Goal: Information Seeking & Learning: Learn about a topic

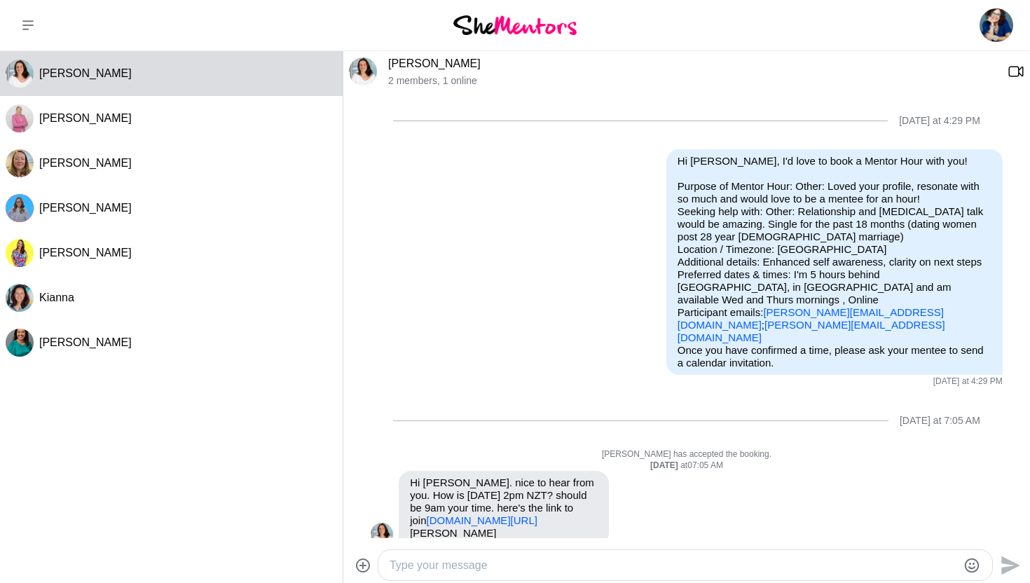
scroll to position [276, 0]
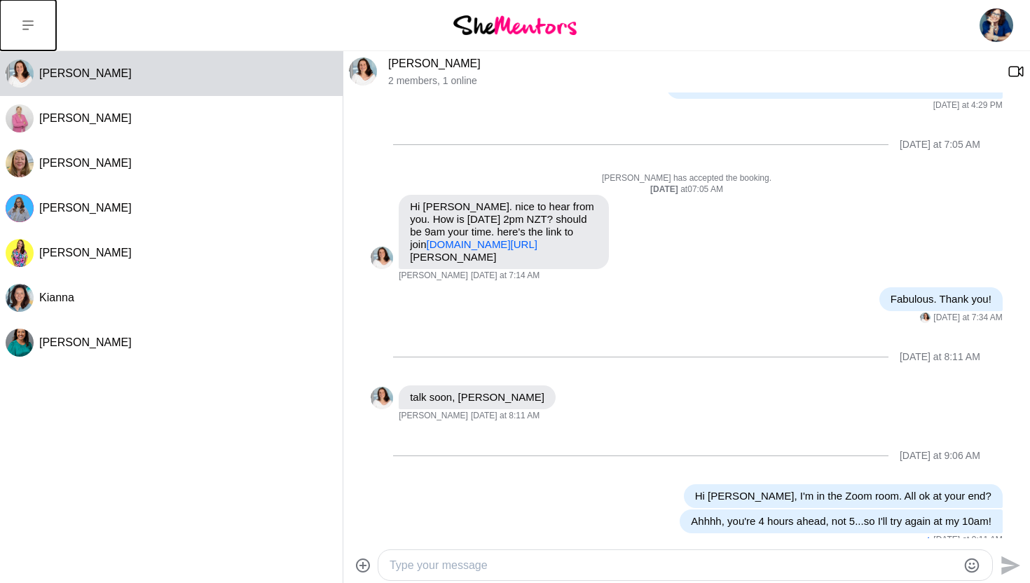
click at [29, 23] on icon at bounding box center [27, 25] width 11 height 11
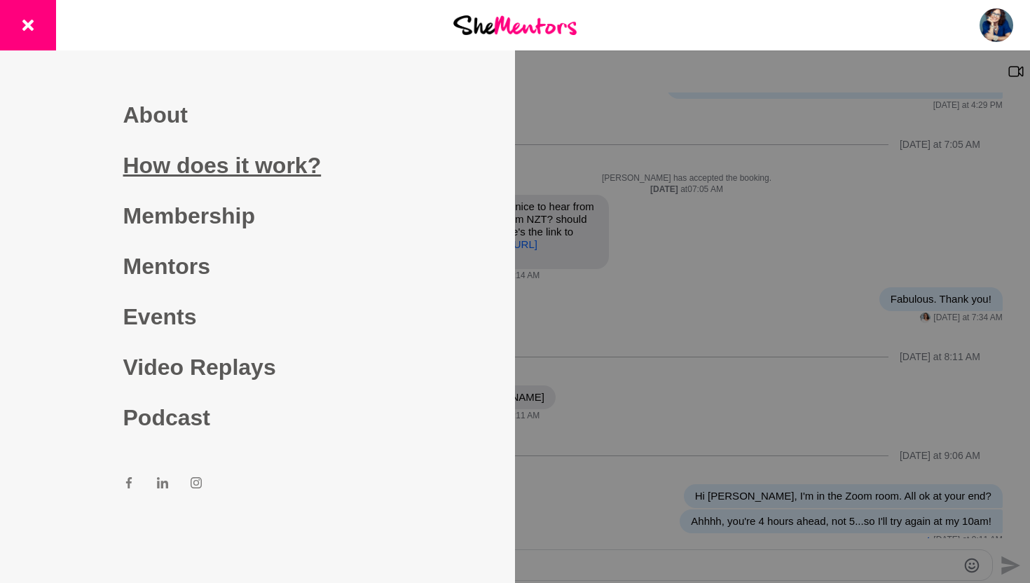
click at [219, 167] on link "How does it work?" at bounding box center [257, 165] width 269 height 50
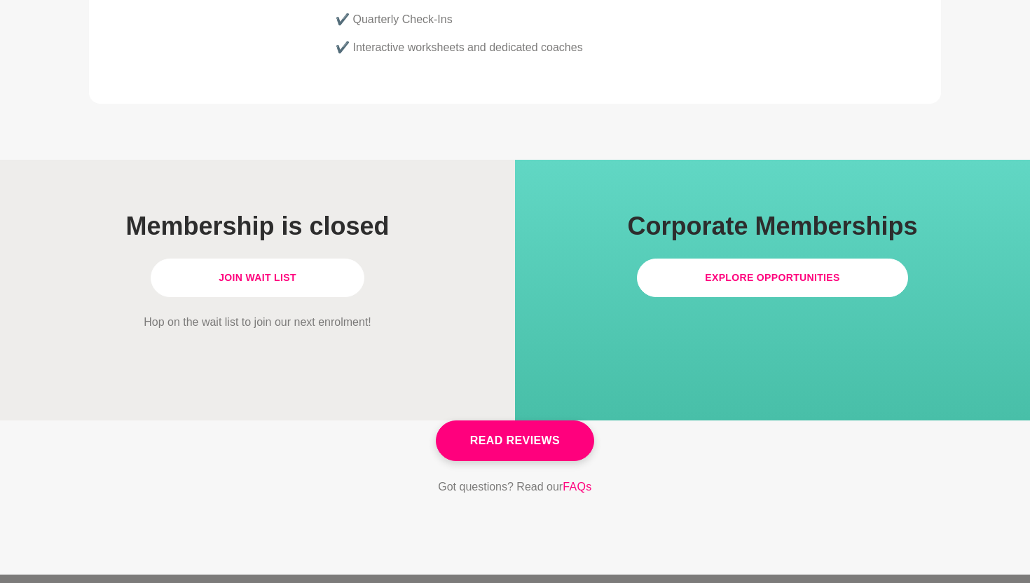
scroll to position [4051, 0]
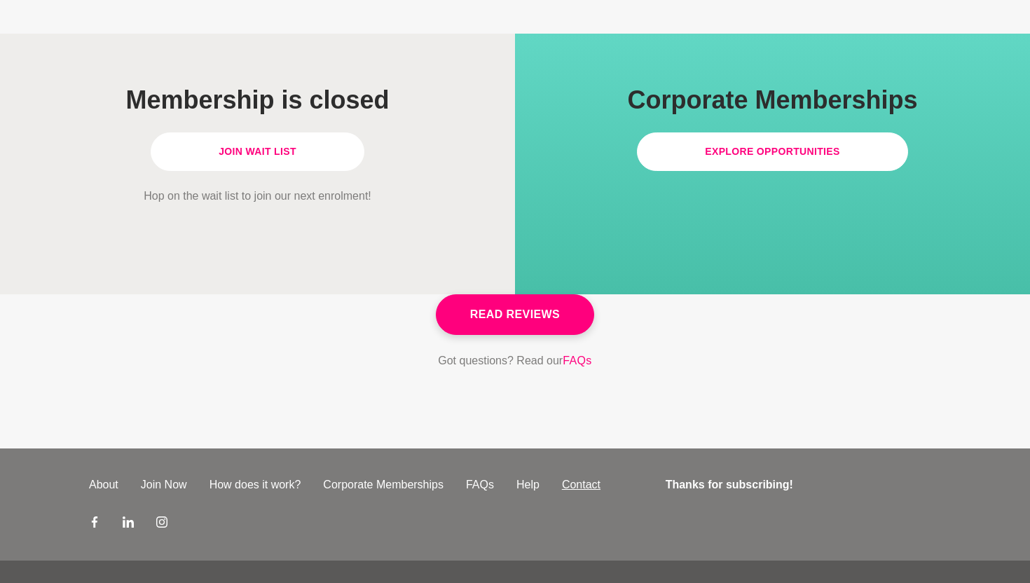
click at [579, 476] on link "Contact" at bounding box center [581, 484] width 61 height 17
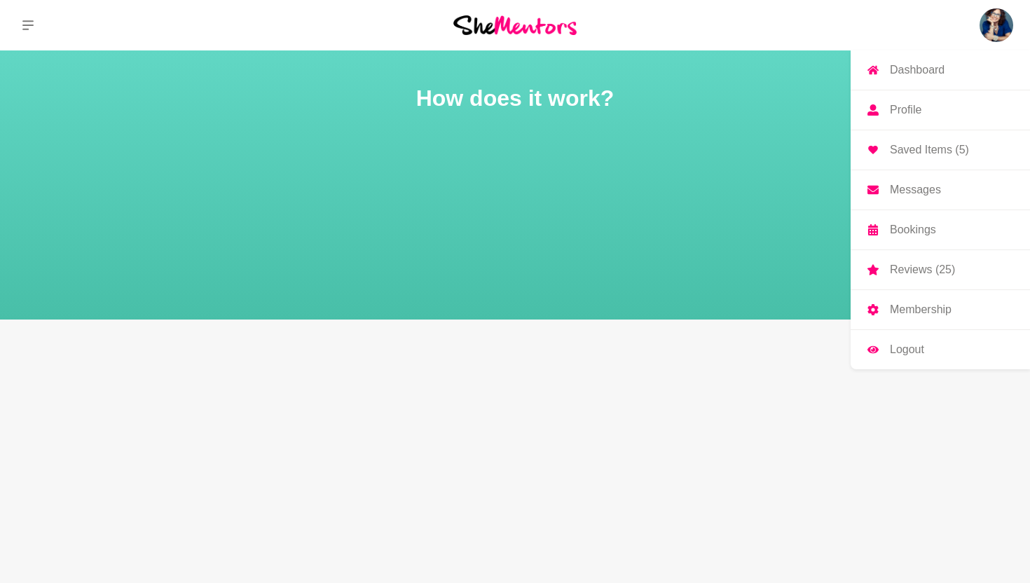
click at [908, 270] on p "Reviews (25)" at bounding box center [922, 269] width 65 height 11
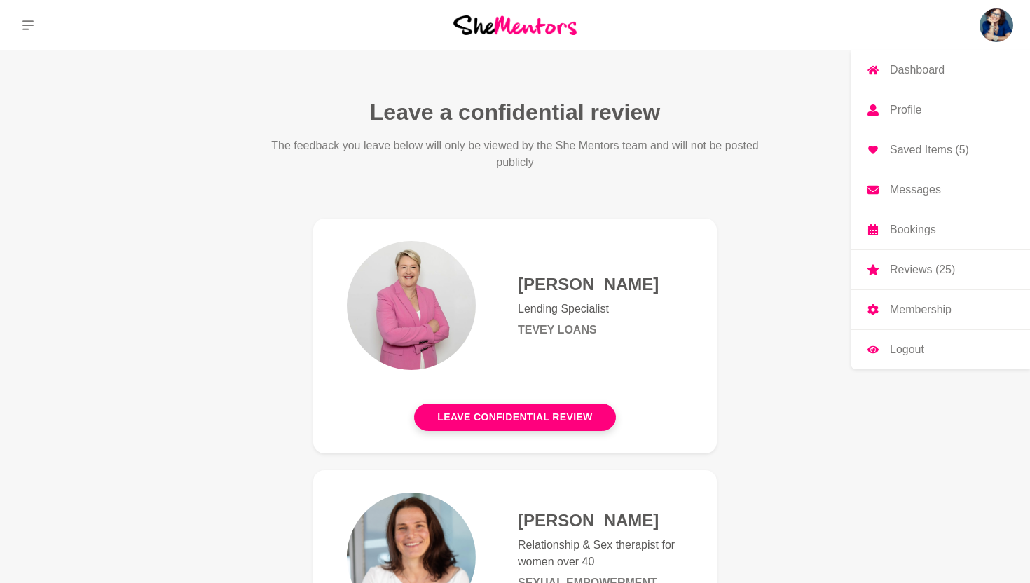
click at [899, 310] on p "Membership" at bounding box center [921, 309] width 62 height 11
click at [988, 25] on img at bounding box center [996, 25] width 34 height 34
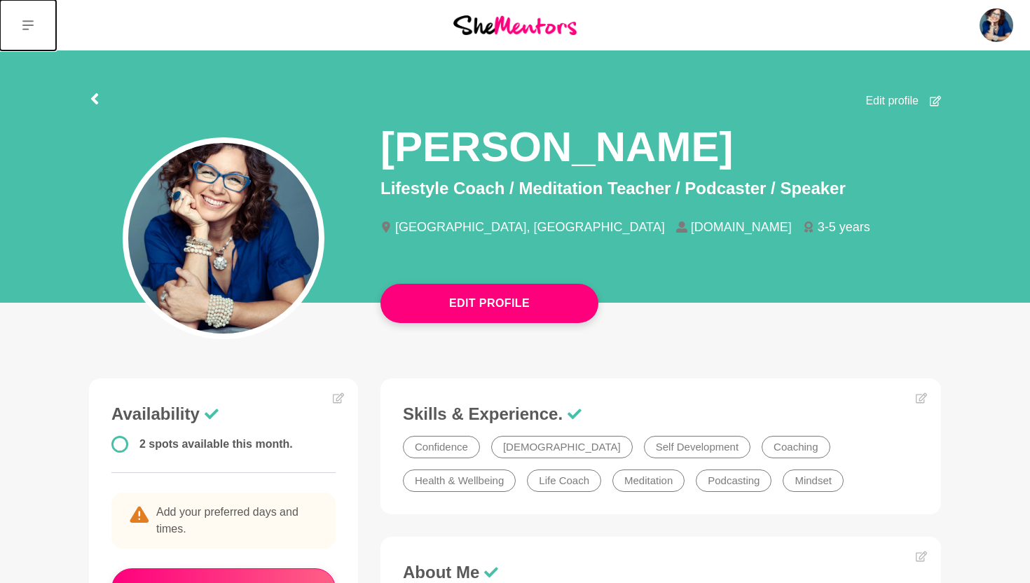
click at [33, 27] on icon at bounding box center [27, 25] width 11 height 11
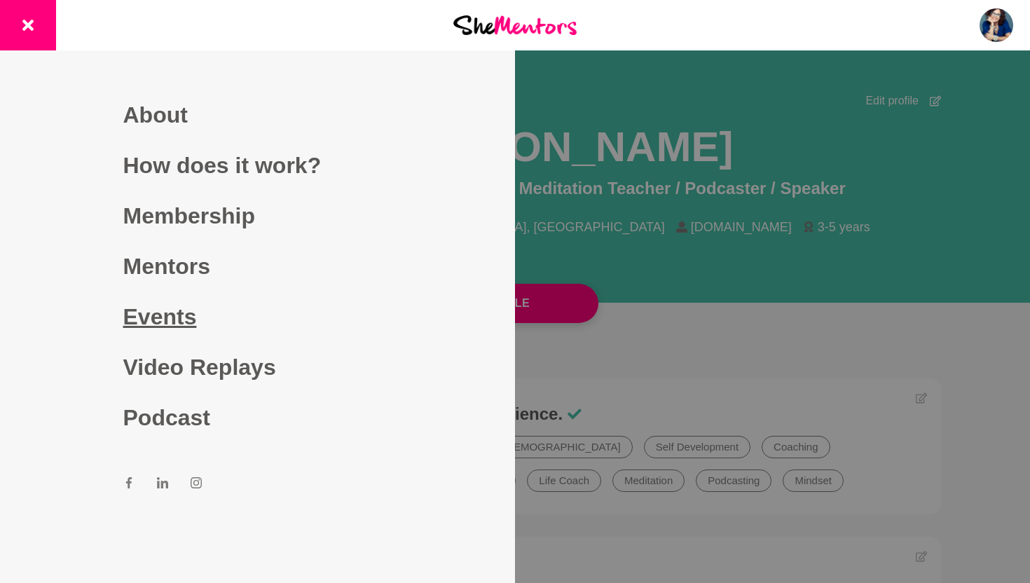
click at [160, 321] on link "Events" at bounding box center [257, 316] width 269 height 50
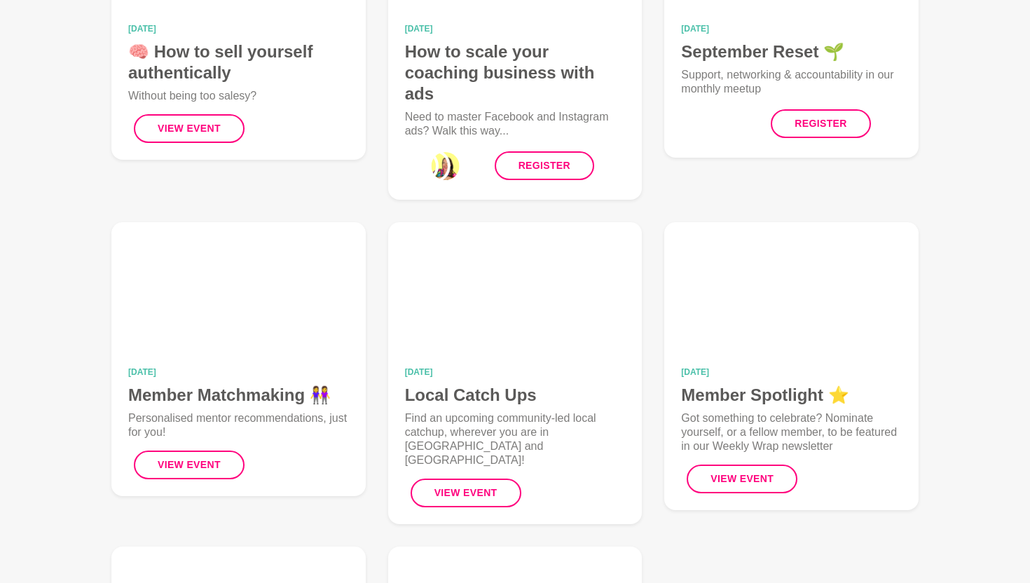
scroll to position [312, 0]
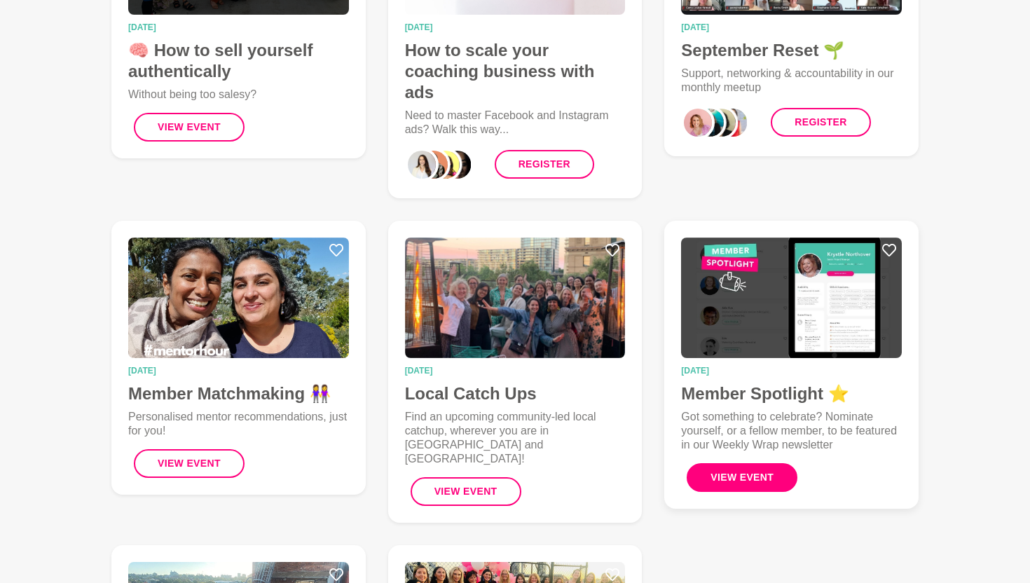
click at [756, 463] on button "View Event" at bounding box center [741, 477] width 111 height 29
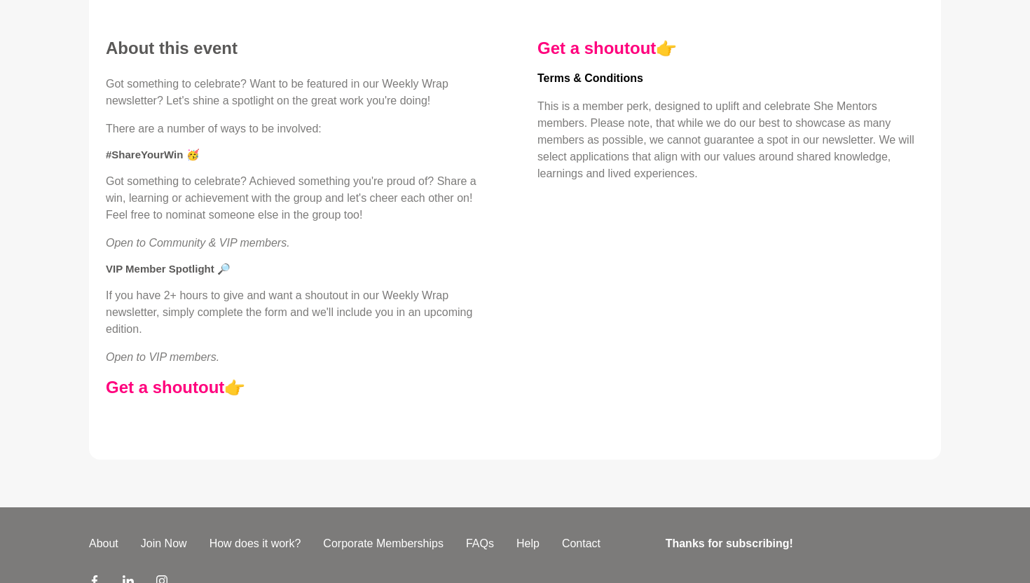
scroll to position [392, 0]
